Goal: Task Accomplishment & Management: Manage account settings

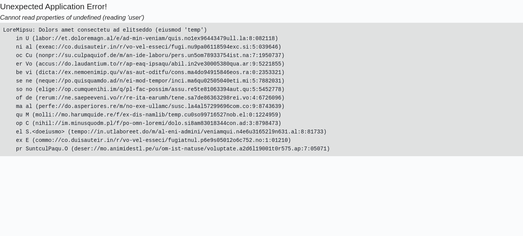
click at [28, 178] on body "Unexpected Application Error! Cannot read properties of undefined (reading 'use…" at bounding box center [261, 118] width 523 height 236
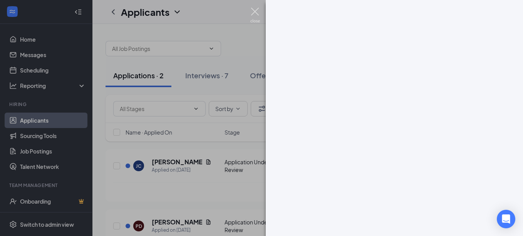
click at [255, 13] on img at bounding box center [255, 15] width 10 height 15
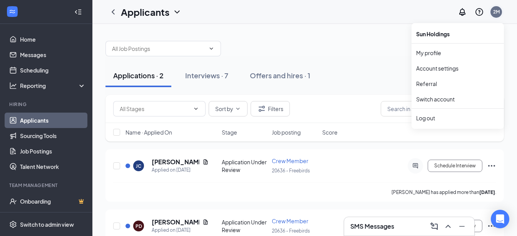
click at [496, 14] on div "2M" at bounding box center [496, 11] width 7 height 7
click at [425, 122] on li "Log out" at bounding box center [458, 117] width 92 height 15
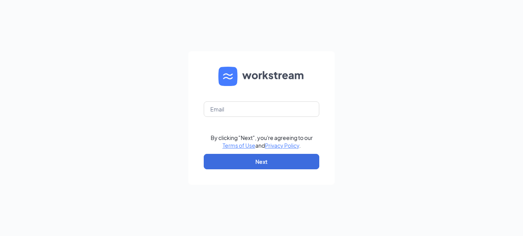
click at [198, 120] on form "By clicking "Next", you're agreeing to our Terms of Use and Privacy Policy . Ne…" at bounding box center [261, 117] width 146 height 133
click at [240, 111] on input "text" at bounding box center [262, 108] width 116 height 15
type input "cityview@freebirds.com"
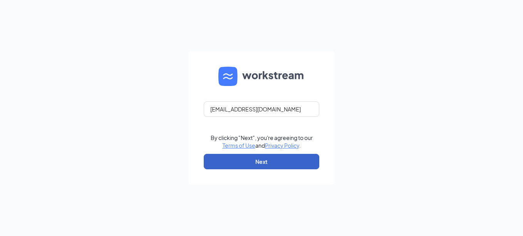
click at [228, 166] on button "Next" at bounding box center [262, 161] width 116 height 15
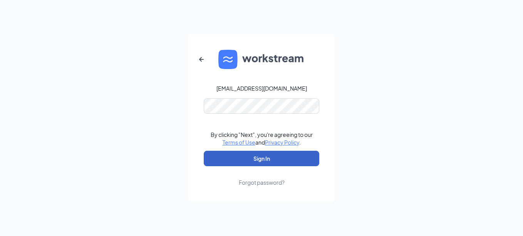
click at [238, 156] on button "Sign In" at bounding box center [262, 158] width 116 height 15
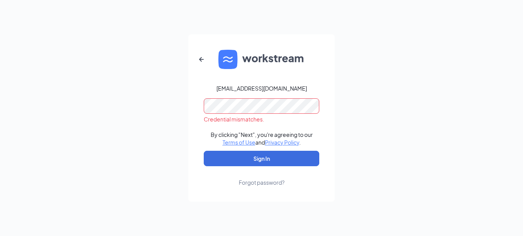
click at [194, 114] on form "cityview@freebirds.com Credential mismatches. By clicking "Next", you're agreei…" at bounding box center [261, 117] width 146 height 167
click at [204, 151] on button "Sign In" at bounding box center [262, 158] width 116 height 15
click at [194, 114] on form "cityview@freebirds.com Credential mismatches. By clicking "Next", you're agreei…" at bounding box center [261, 117] width 146 height 167
click at [188, 115] on div "cityview@freebirds.com Credential mismatches. By clicking "Next", you're agreei…" at bounding box center [261, 118] width 523 height 236
click at [204, 151] on button "Sign In" at bounding box center [262, 158] width 116 height 15
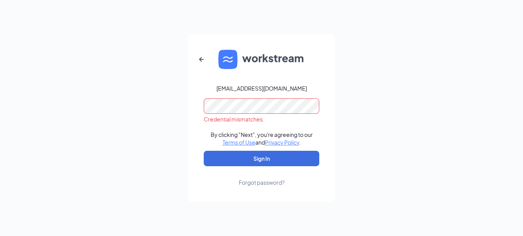
click at [173, 107] on div "cityview@freebirds.com Credential mismatches. By clicking "Next", you're agreei…" at bounding box center [261, 118] width 523 height 236
click at [204, 151] on button "Sign In" at bounding box center [262, 158] width 116 height 15
click at [140, 134] on div "cityview@freebirds.com Credential mismatches. By clicking "Next", you're agreei…" at bounding box center [261, 118] width 523 height 236
click at [204, 151] on button "Sign In" at bounding box center [262, 158] width 116 height 15
click at [166, 118] on div "cityview@freebirds.com Credential mismatches. By clicking "Next", you're agreei…" at bounding box center [261, 118] width 523 height 236
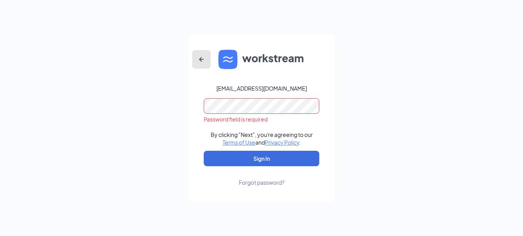
click at [204, 59] on icon "ArrowLeftNew" at bounding box center [201, 59] width 9 height 9
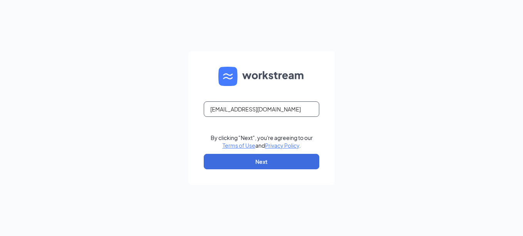
drag, startPoint x: 291, startPoint y: 110, endPoint x: 167, endPoint y: 99, distance: 124.1
click at [167, 99] on div "cityview@freebirds.com By clicking "Next", you're agreeing to our Terms of Use …" at bounding box center [261, 118] width 523 height 236
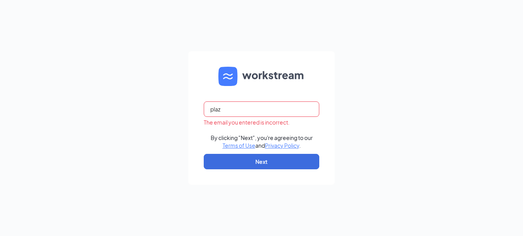
type input "plazadelnorte@freebirds.com"
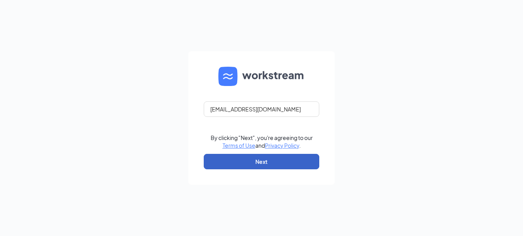
click at [249, 160] on button "Next" at bounding box center [262, 161] width 116 height 15
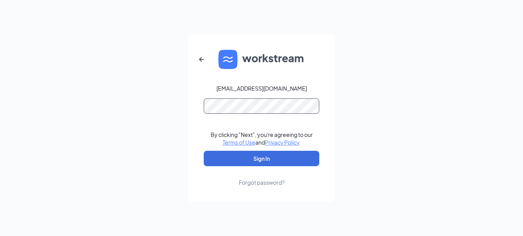
click at [204, 151] on button "Sign In" at bounding box center [262, 158] width 116 height 15
click at [188, 90] on div "plazadelnorte@freebirds.com Credential mismatches. By clicking "Next", you're a…" at bounding box center [261, 118] width 523 height 236
click at [204, 151] on button "Sign In" at bounding box center [262, 158] width 116 height 15
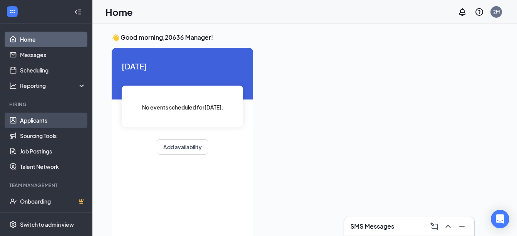
click at [36, 122] on link "Applicants" at bounding box center [53, 119] width 66 height 15
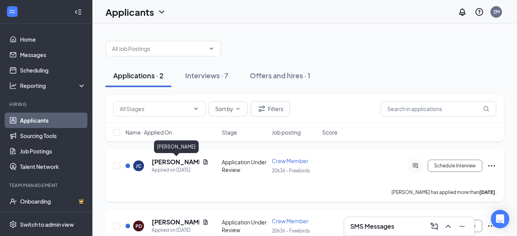
click at [183, 163] on h5 "[PERSON_NAME]" at bounding box center [176, 162] width 48 height 8
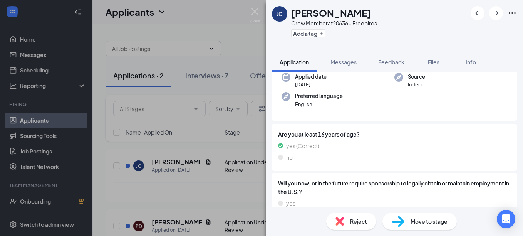
scroll to position [196, 0]
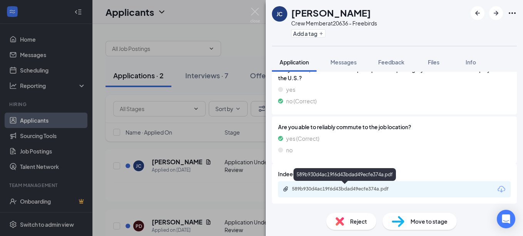
click at [367, 186] on div "589b930d4ac19f6d43bdad49ecfe374a.pdf" at bounding box center [346, 189] width 108 height 6
